Goal: Obtain resource: Download file/media

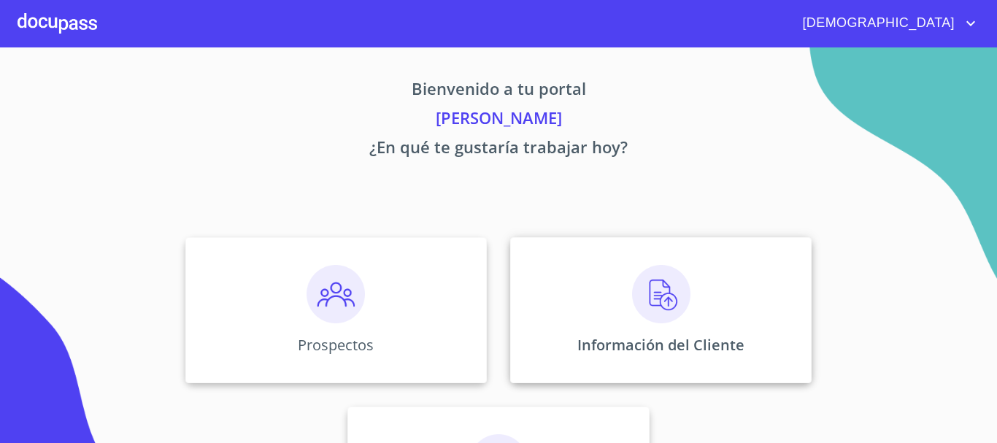
click at [653, 286] on img at bounding box center [661, 294] width 58 height 58
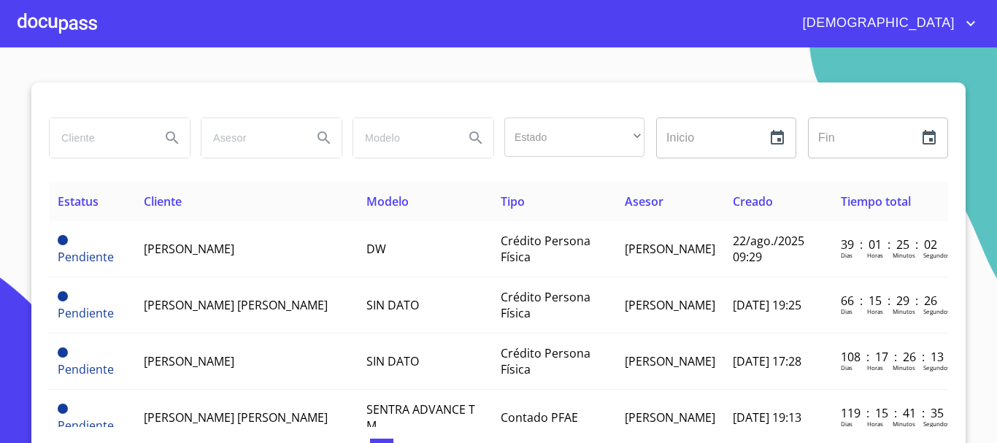
click at [78, 131] on input "search" at bounding box center [99, 137] width 99 height 39
type input "[PERSON_NAME]"
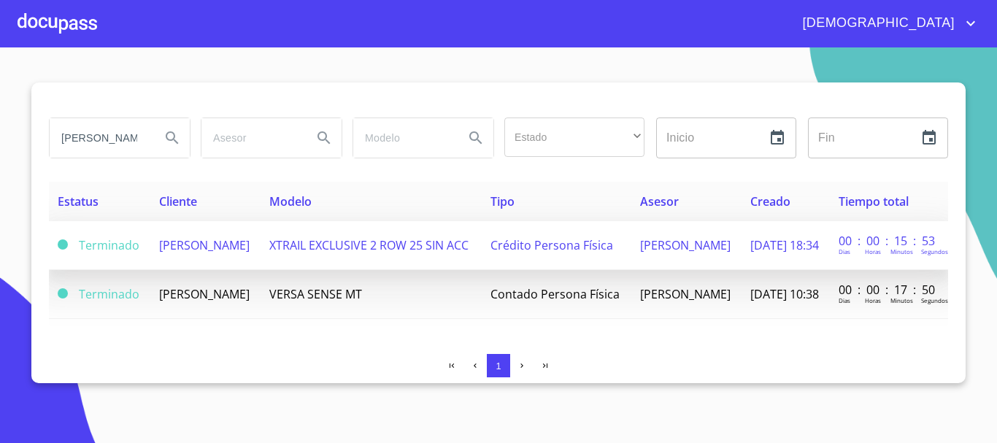
click at [411, 263] on td "XTRAIL EXCLUSIVE 2 ROW 25 SIN ACC" at bounding box center [371, 245] width 221 height 49
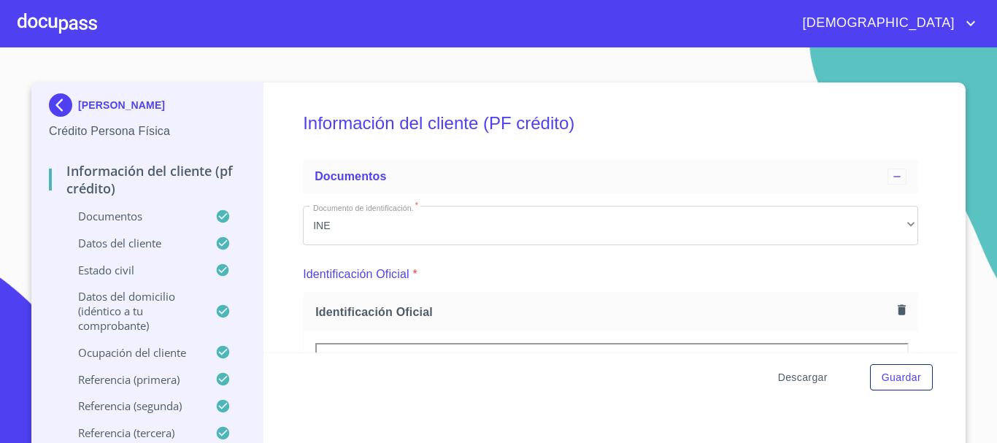
click at [793, 381] on span "Descargar" at bounding box center [803, 378] width 50 height 18
